Goal: Find specific page/section: Find specific page/section

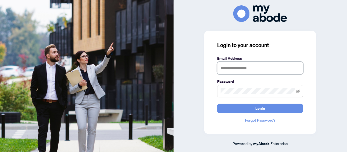
click at [229, 68] on input "text" at bounding box center [260, 68] width 86 height 12
type input "**********"
click at [299, 91] on icon "eye-invisible" at bounding box center [298, 91] width 4 height 4
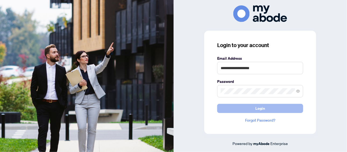
click at [254, 107] on button "Login" at bounding box center [260, 108] width 86 height 9
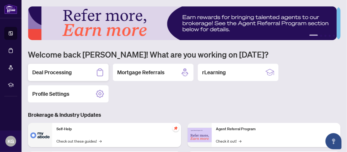
click at [56, 71] on h2 "Deal Processing" at bounding box center [52, 73] width 40 height 8
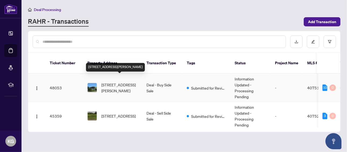
click at [119, 82] on span "159 Queensdale Avenue, Hamilton, ON L9A 1K7, Canada" at bounding box center [119, 88] width 37 height 12
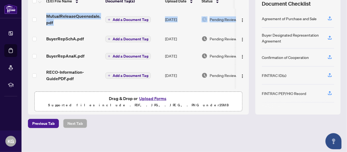
drag, startPoint x: 245, startPoint y: 20, endPoint x: 244, endPoint y: 7, distance: 12.7
click at [244, 7] on div "(10) File Name Document Tag(s) Upload Date Status MutualReleaseQueensdale.pdf A…" at bounding box center [138, 41] width 221 height 95
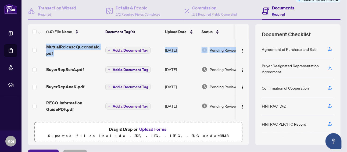
scroll to position [38, 0]
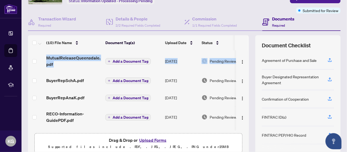
click at [178, 67] on td "Aug/11/2025" at bounding box center [181, 61] width 37 height 22
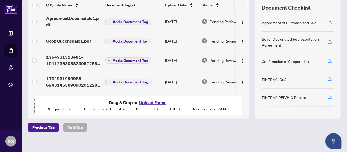
scroll to position [76, 0]
